Goal: Information Seeking & Learning: Learn about a topic

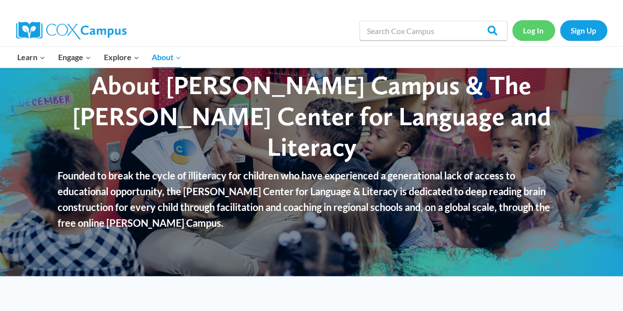
click at [529, 31] on link "Log In" at bounding box center [533, 30] width 43 height 20
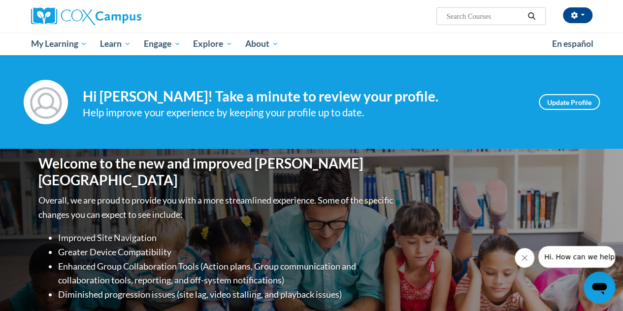
click at [477, 20] on input "Search..." at bounding box center [484, 16] width 79 height 12
type input "core phonics"
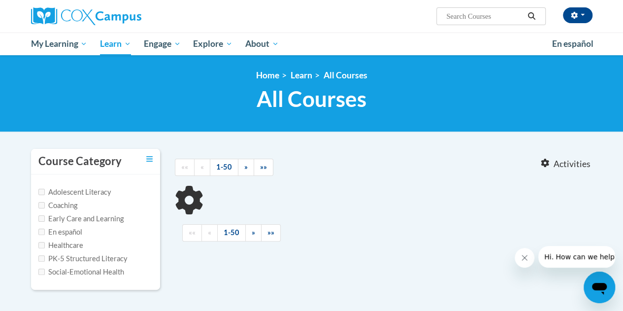
type input "core phonics"
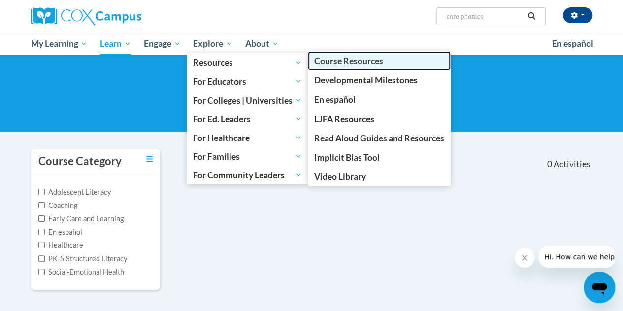
click at [342, 58] on span "Course Resources" at bounding box center [348, 61] width 69 height 10
